Goal: Information Seeking & Learning: Check status

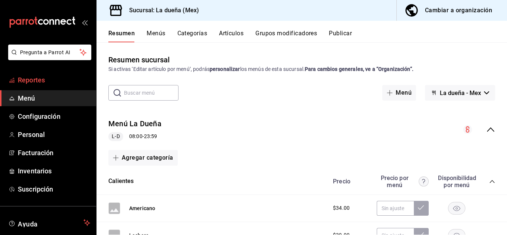
click at [51, 84] on span "Reportes" at bounding box center [54, 80] width 72 height 10
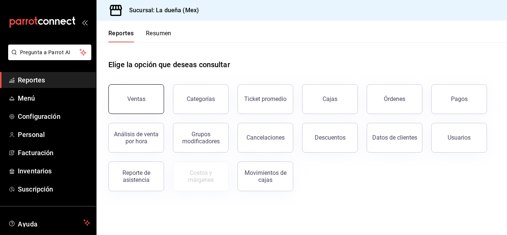
click at [131, 112] on button "Ventas" at bounding box center [136, 99] width 56 height 30
